Goal: Transaction & Acquisition: Purchase product/service

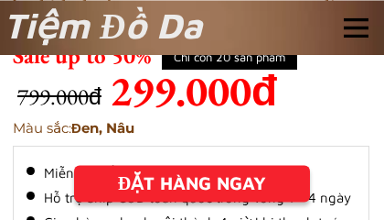
scroll to position [539, 0]
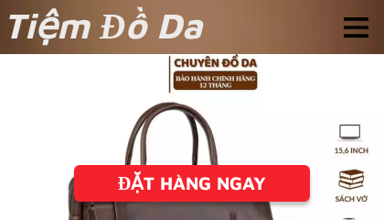
click at [223, 187] on div "ĐẶT HÀNG NGAY" at bounding box center [192, 182] width 236 height 27
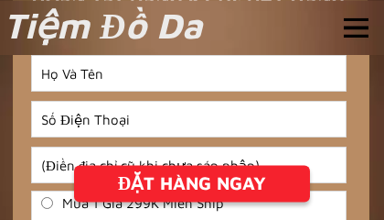
scroll to position [4405, 0]
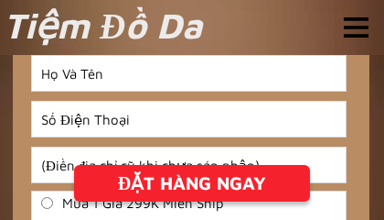
click at [47, 72] on input "Input full_name" at bounding box center [189, 73] width 314 height 35
type input "0988564418"
type input "lê nhận"
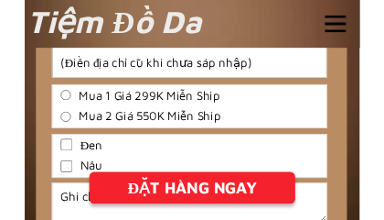
scroll to position [4498, 0]
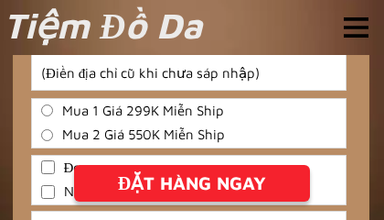
click at [49, 72] on input "Input address" at bounding box center [189, 72] width 314 height 35
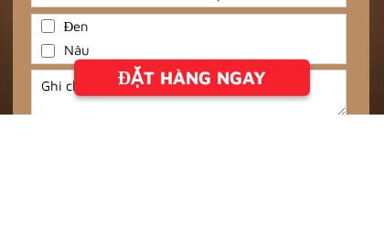
type input "23 trường chinh [GEOGRAPHIC_DATA]"
click at [53, 181] on input "Nâu" at bounding box center [48, 188] width 14 height 14
checkbox input "true"
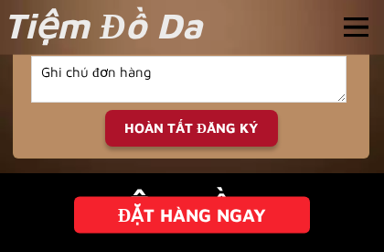
scroll to position [4653, 0]
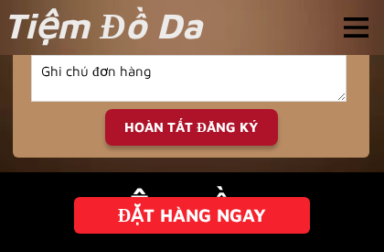
click at [209, 126] on div "HOÀN TẤT ĐĂNG KÝ" at bounding box center [191, 127] width 173 height 21
type input "23 trường chinh [GEOGRAPHIC_DATA]"
checkbox input "false"
checkbox input "true"
click at [232, 128] on div "HOÀN TẤT ĐĂNG KÝ" at bounding box center [191, 127] width 173 height 21
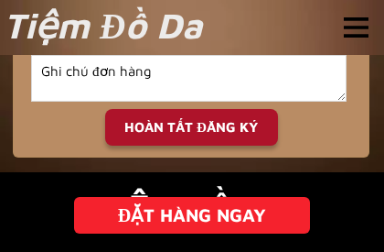
checkbox input "false"
checkbox input "true"
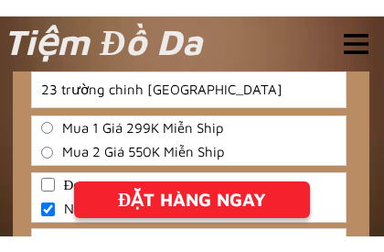
scroll to position [4499, 0]
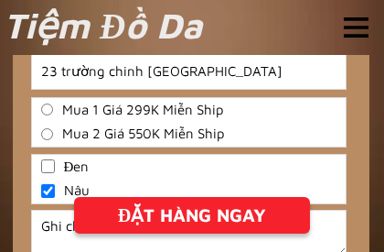
click at [49, 106] on input "Mua 1 Giá 299K Miễn Ship" at bounding box center [47, 109] width 12 height 12
radio input "true"
click at [229, 203] on div "ĐẶT HÀNG NGAY" at bounding box center [192, 214] width 236 height 27
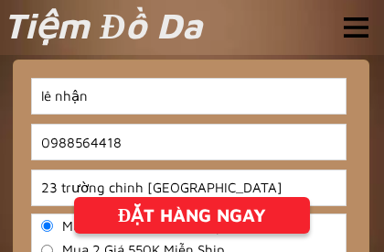
scroll to position [4309, 0]
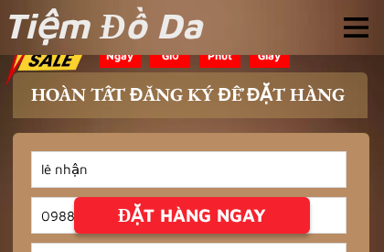
click at [228, 215] on div "ĐẶT HÀNG NGAY" at bounding box center [192, 214] width 236 height 27
click at [187, 215] on div "ĐẶT HÀNG NGAY" at bounding box center [192, 214] width 236 height 27
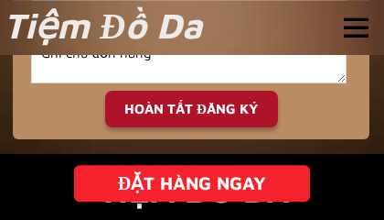
scroll to position [4672, 0]
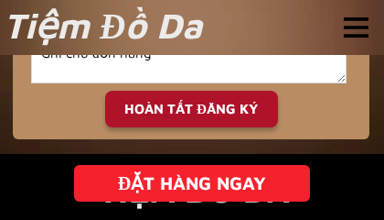
click at [240, 109] on div "HOÀN TẤT ĐĂNG KÝ" at bounding box center [191, 109] width 173 height 21
checkbox input "false"
checkbox input "true"
radio input "true"
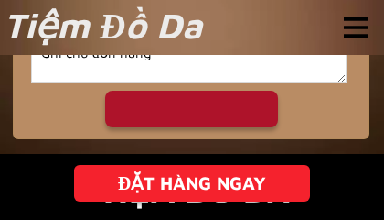
scroll to position [0, 0]
